Goal: Information Seeking & Learning: Find specific fact

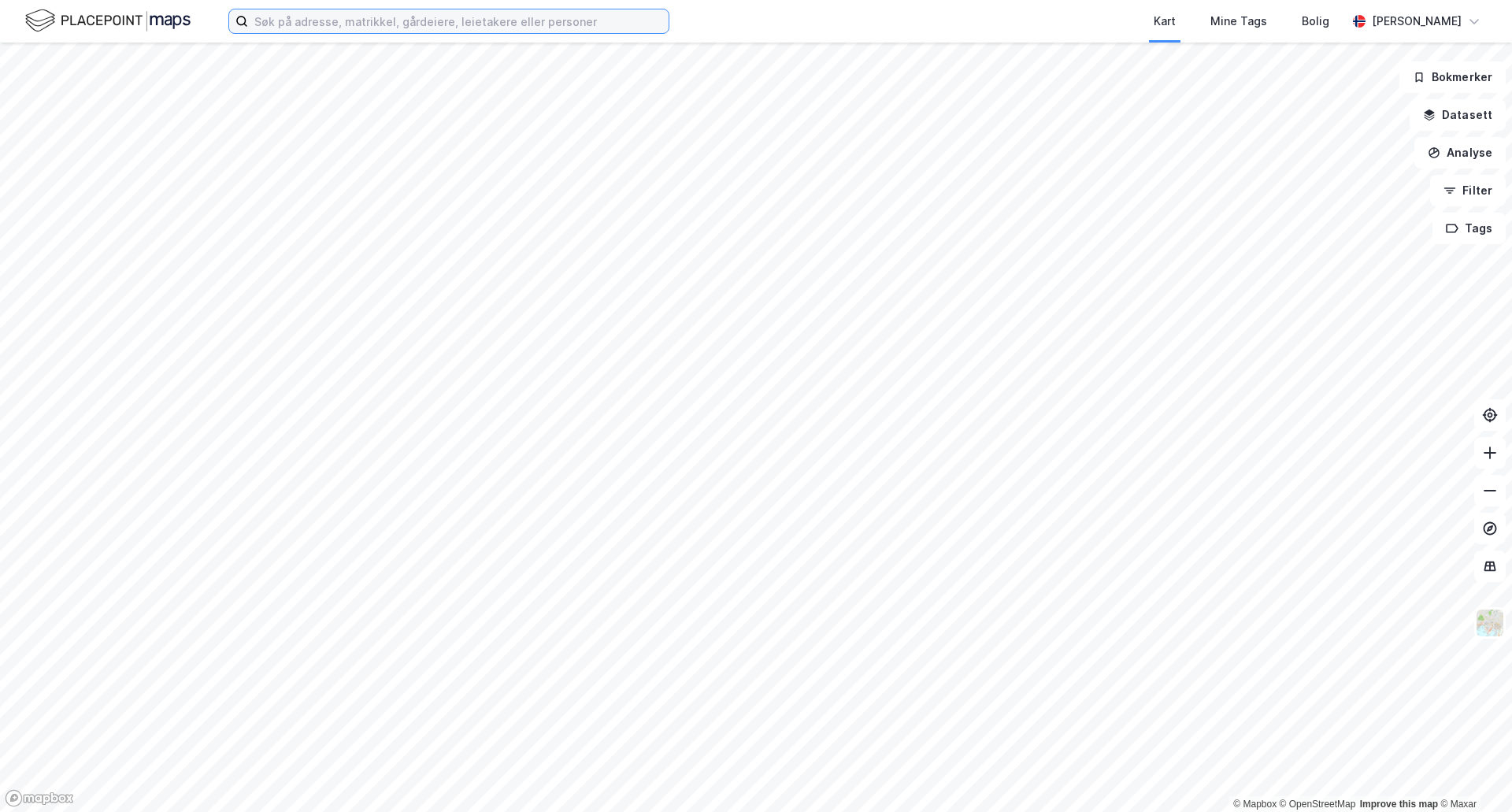
click at [580, 27] on input at bounding box center [458, 21] width 421 height 24
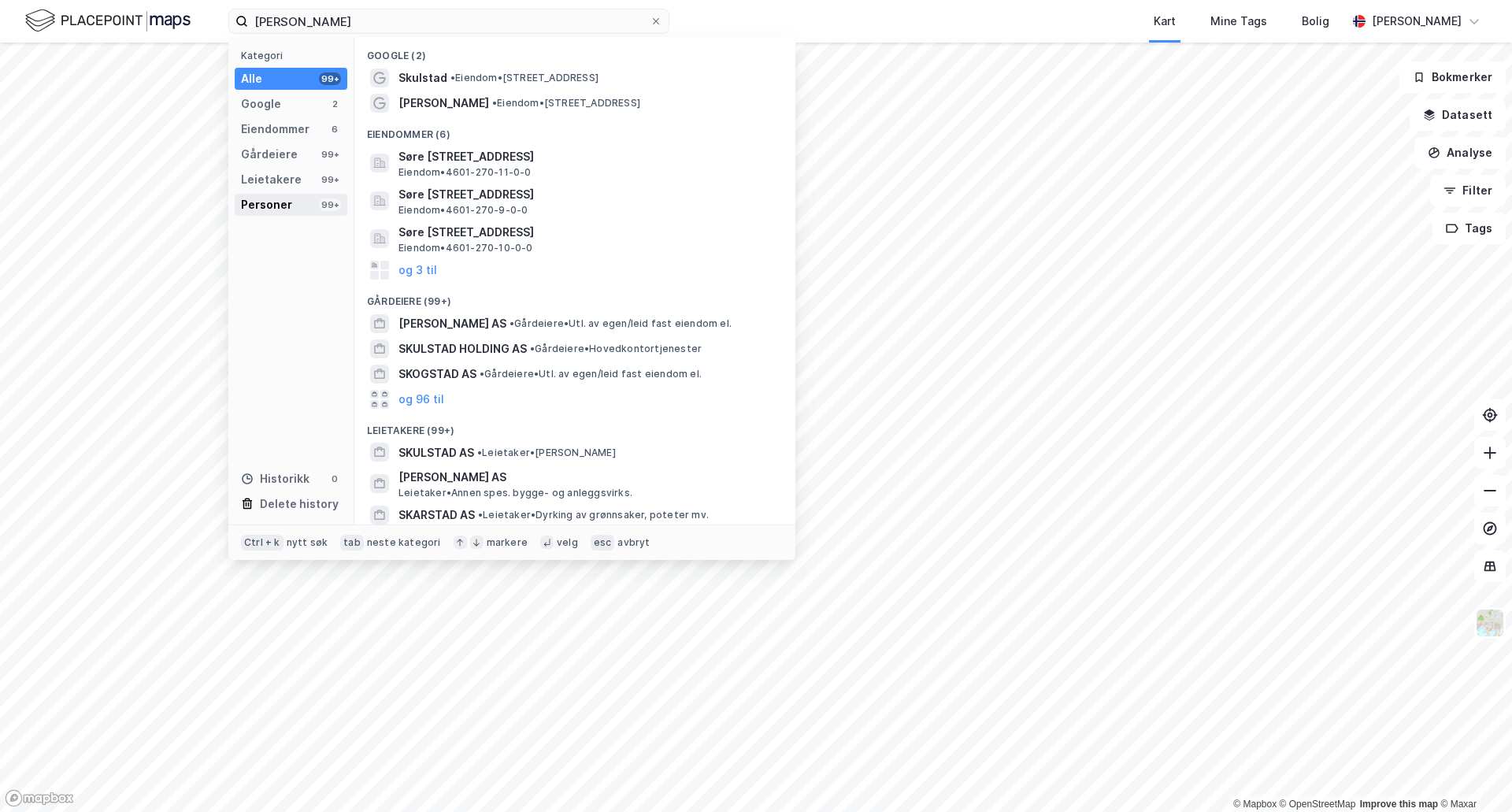
click at [259, 199] on div "Personer" at bounding box center [266, 205] width 51 height 19
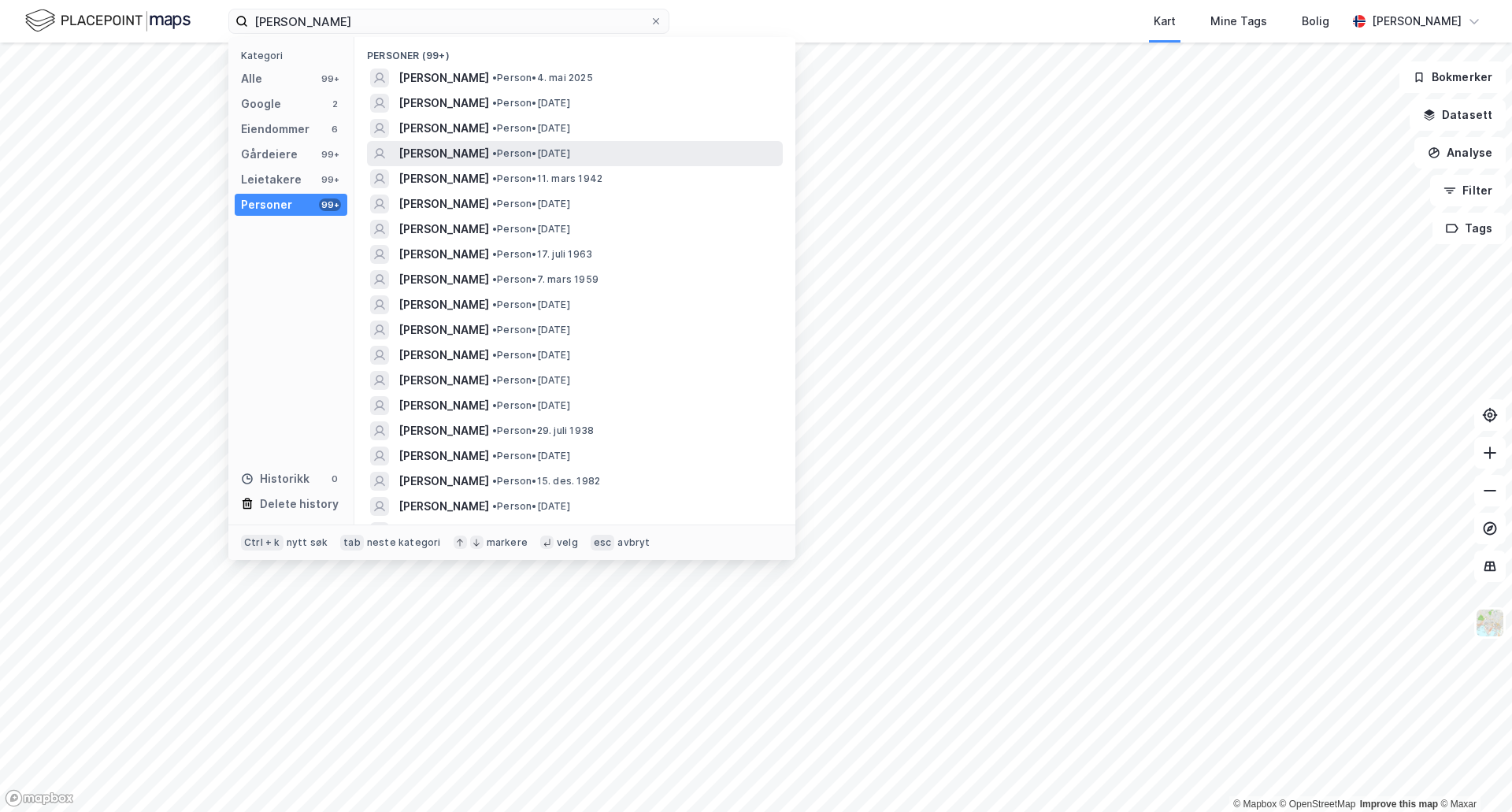
click at [427, 156] on span "[PERSON_NAME]" at bounding box center [444, 154] width 91 height 19
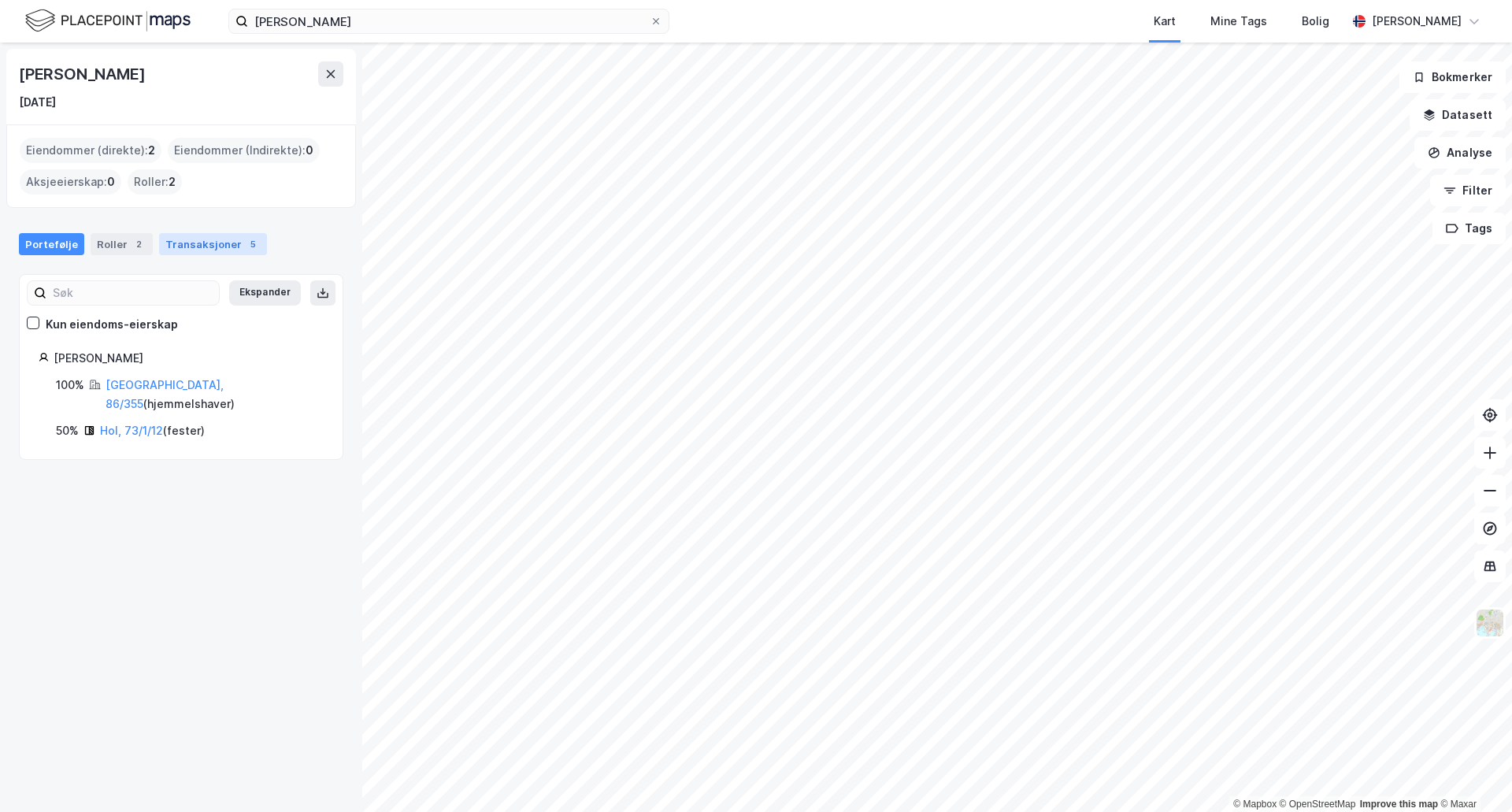
click at [201, 238] on div "Transaksjoner 5" at bounding box center [213, 243] width 108 height 22
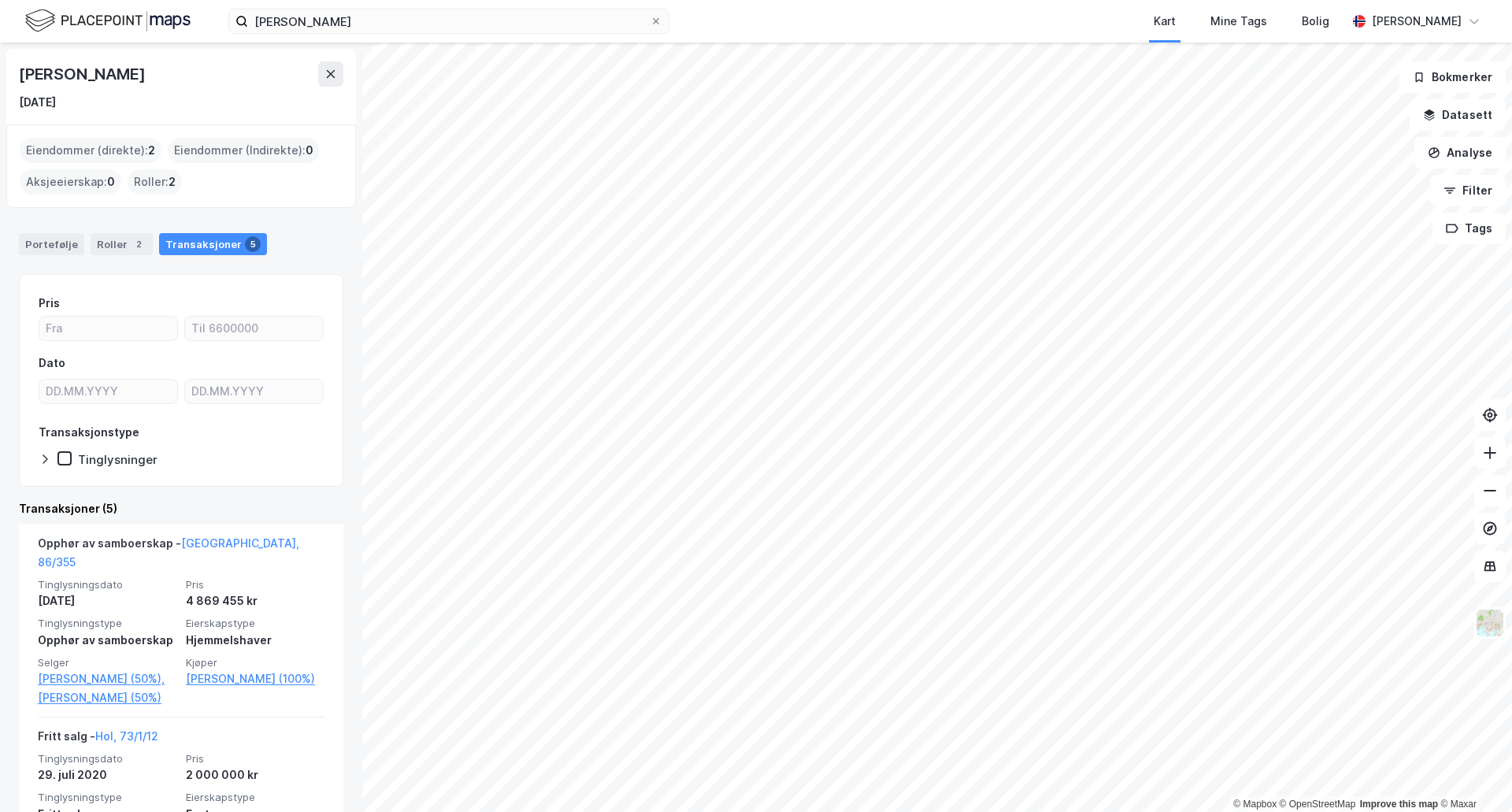
drag, startPoint x: 273, startPoint y: 343, endPoint x: 330, endPoint y: 189, distance: 164.2
click at [307, 20] on input "[PERSON_NAME]" at bounding box center [448, 21] width 401 height 24
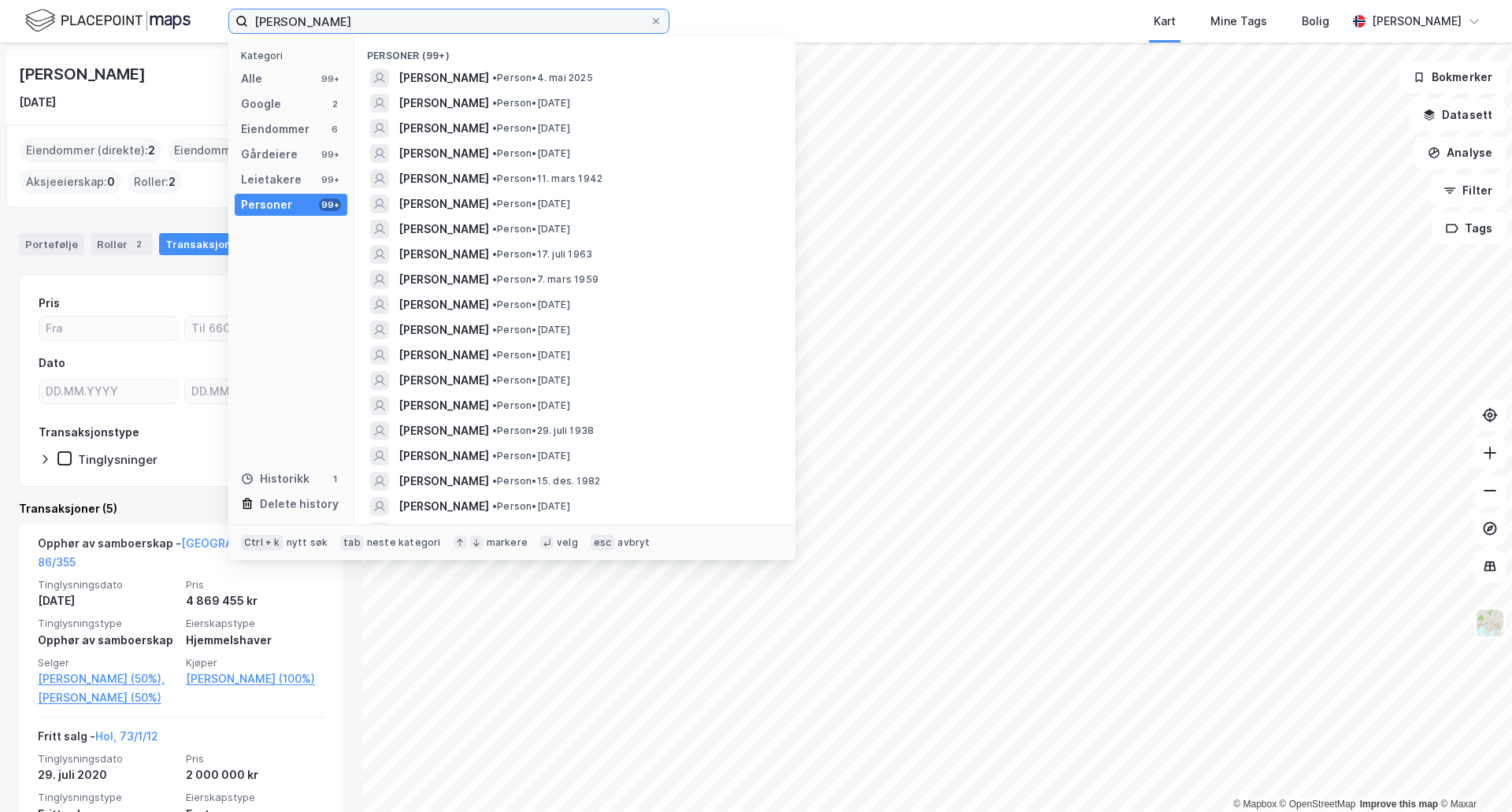
click at [307, 20] on input "[PERSON_NAME]" at bounding box center [448, 21] width 401 height 24
type input "[PERSON_NAME]"
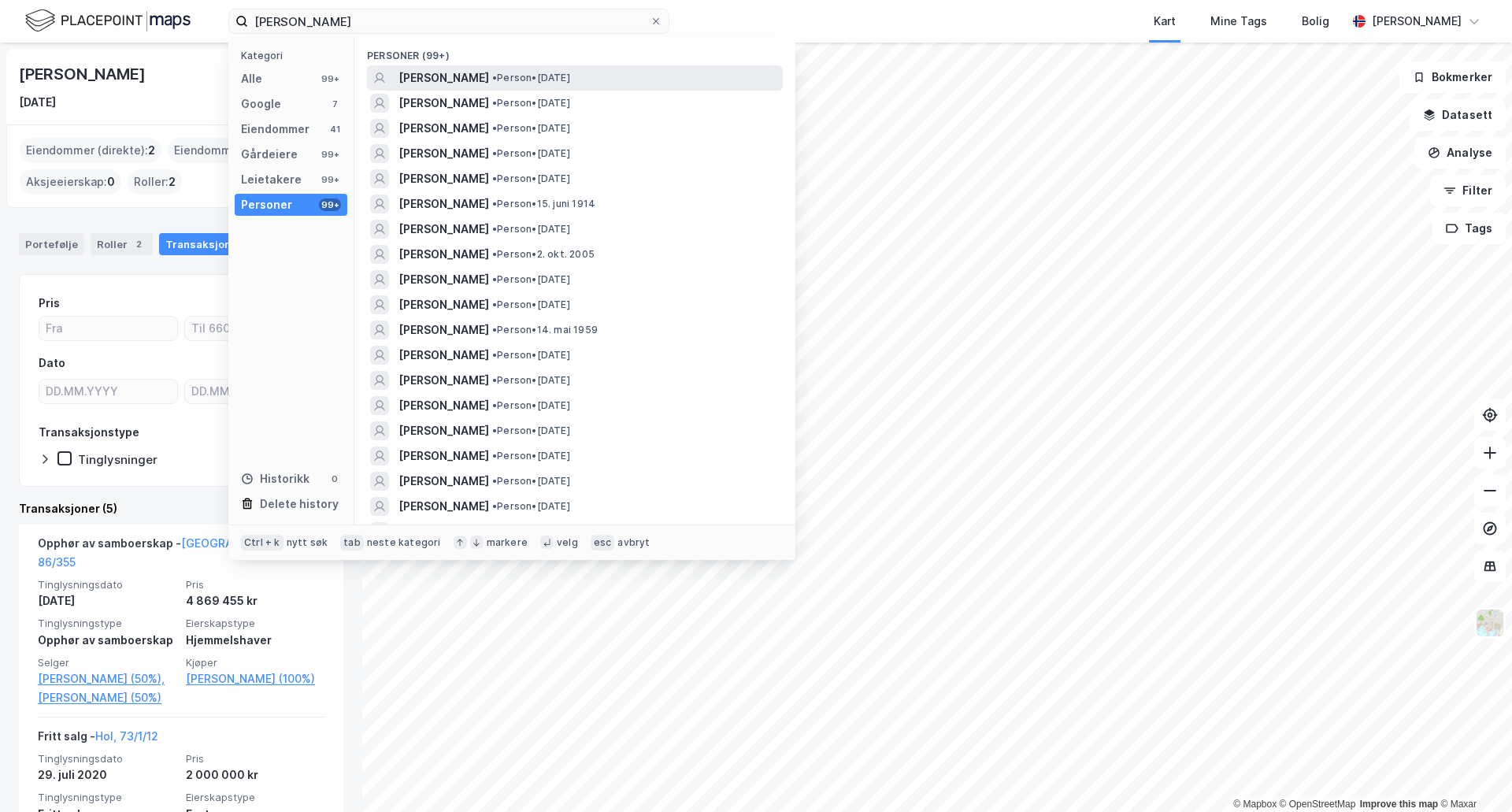
click at [457, 80] on span "[PERSON_NAME]" at bounding box center [444, 78] width 91 height 19
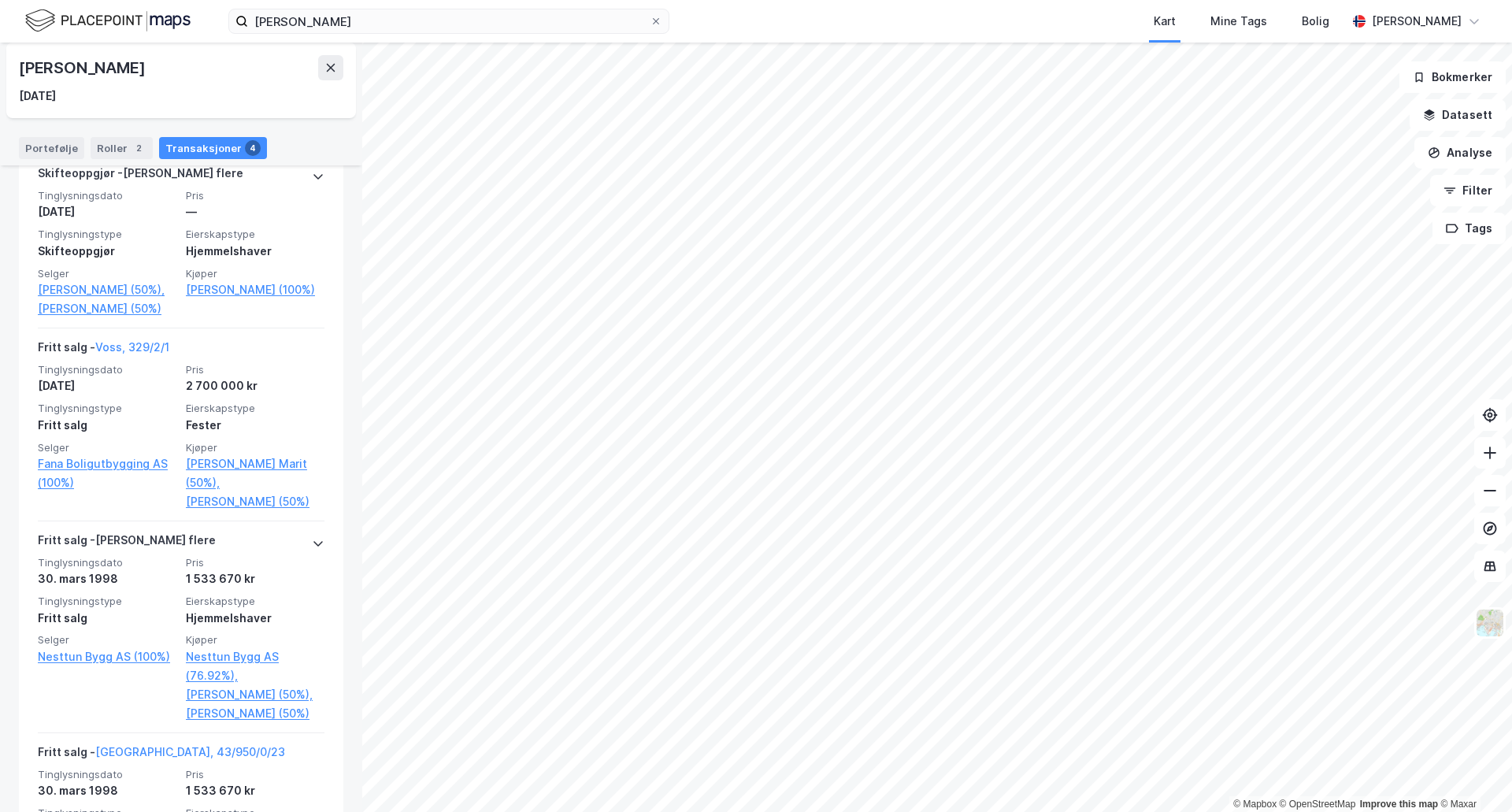
scroll to position [393, 0]
